Goal: Communication & Community: Answer question/provide support

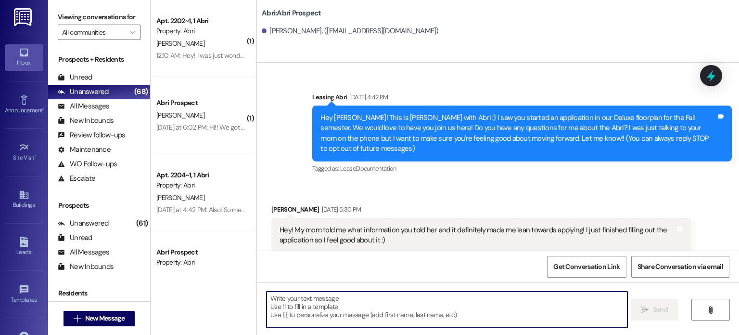
scroll to position [2172, 0]
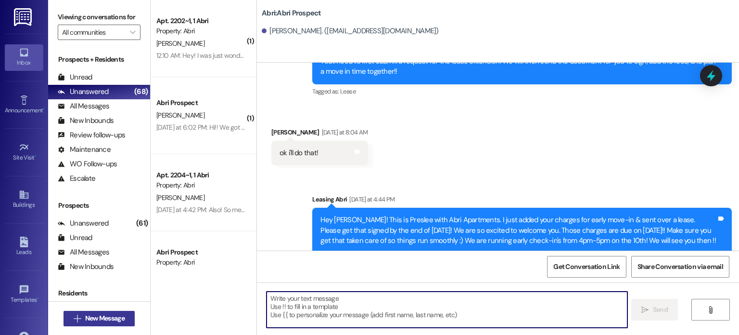
click at [101, 321] on span "New Message" at bounding box center [104, 318] width 39 height 10
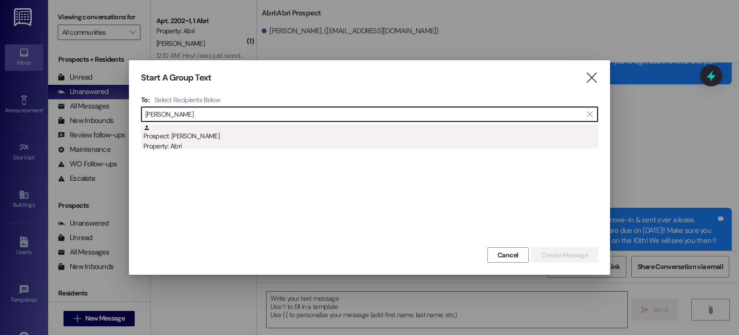
type input "[PERSON_NAME]"
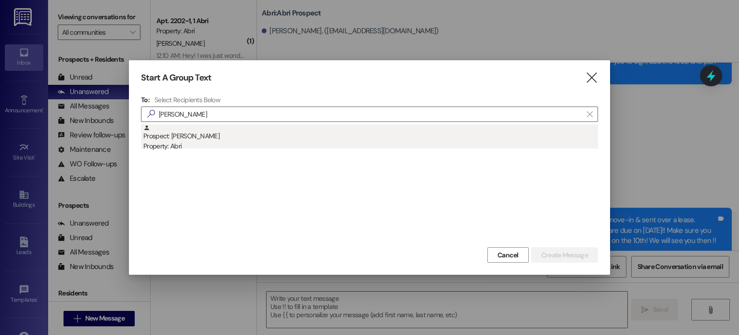
click at [218, 139] on div "Prospect: [PERSON_NAME] Property: Abri" at bounding box center [370, 137] width 455 height 27
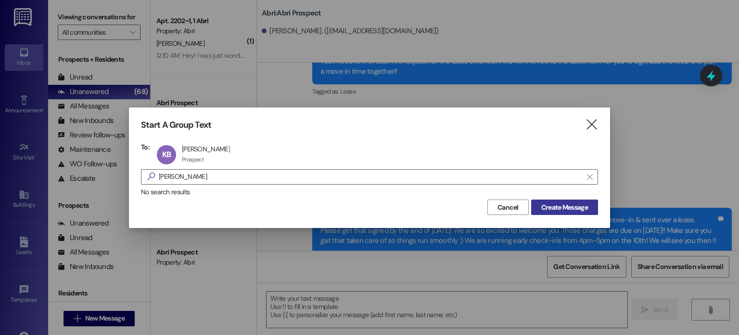
click at [542, 209] on span "Create Message" at bounding box center [565, 207] width 47 height 10
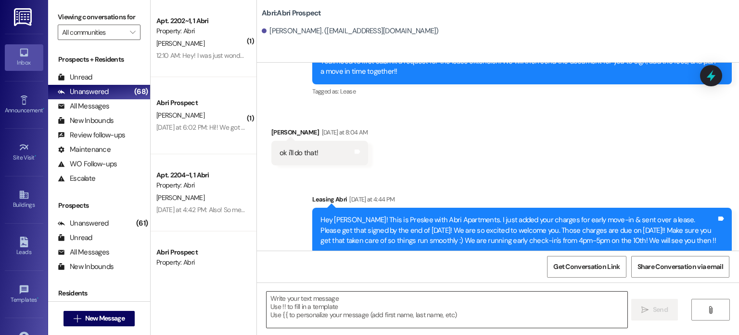
scroll to position [166, 0]
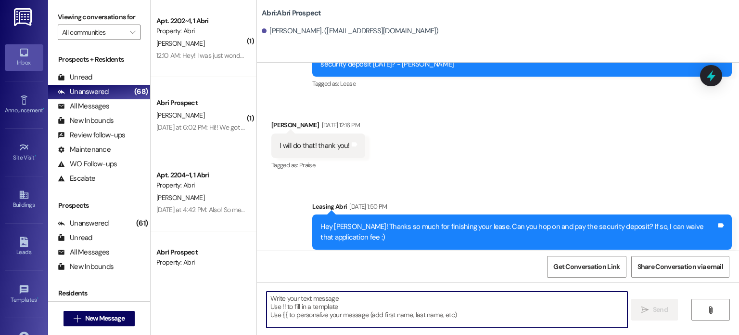
click at [295, 293] on textarea at bounding box center [447, 309] width 361 height 36
paste textarea "[URL][DOMAIN_NAME]"
type textarea "[URL][DOMAIN_NAME]"
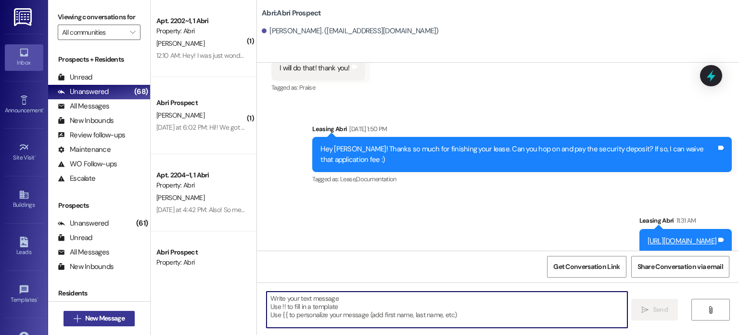
click at [128, 323] on button " New Message" at bounding box center [99, 317] width 71 height 15
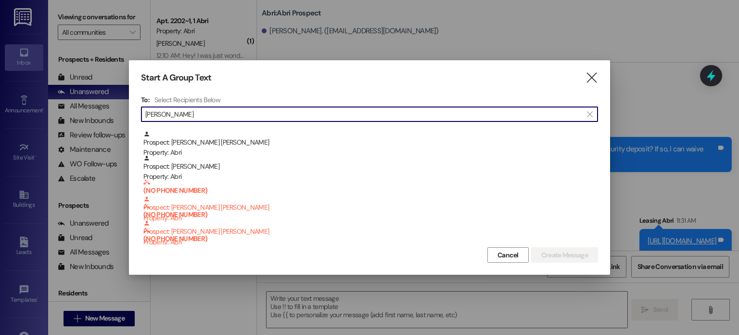
scroll to position [0, 0]
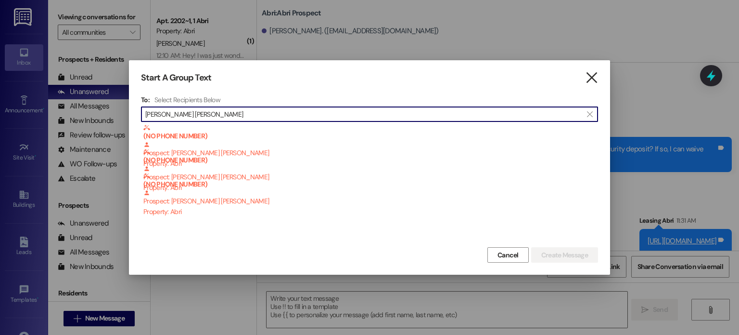
type input "[PERSON_NAME] [PERSON_NAME]"
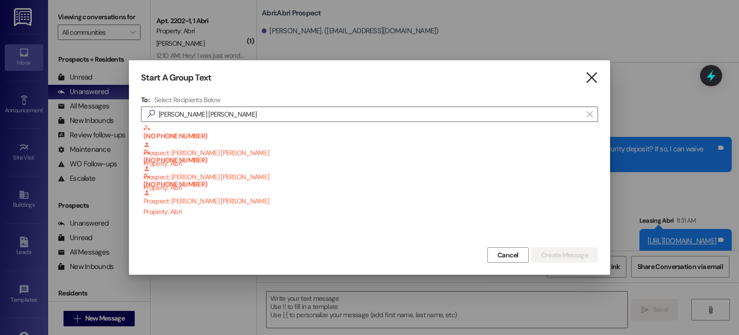
click at [591, 74] on icon "" at bounding box center [591, 78] width 13 height 10
